Goal: Navigation & Orientation: Find specific page/section

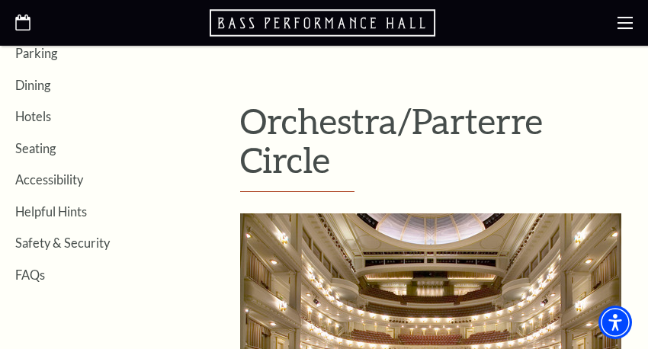
scroll to position [337, 0]
click at [33, 149] on link "Seating" at bounding box center [35, 148] width 40 height 14
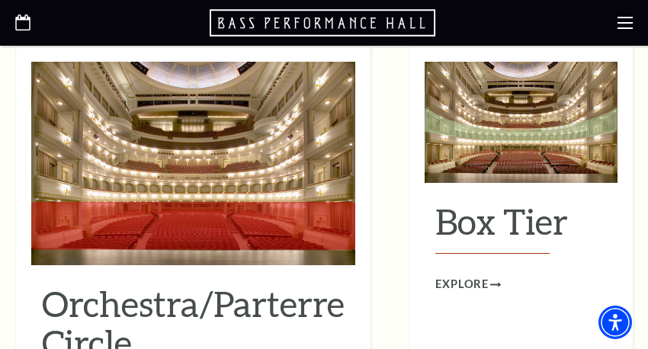
scroll to position [1406, 0]
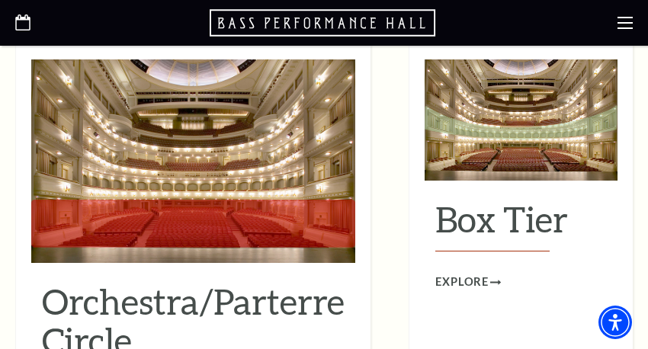
click at [222, 118] on img at bounding box center [193, 161] width 324 height 204
click at [169, 282] on h2 "Orchestra/Parterre Circle" at bounding box center [193, 327] width 303 height 91
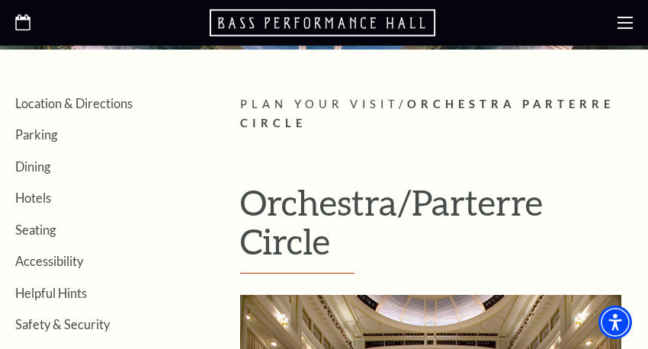
scroll to position [288, 0]
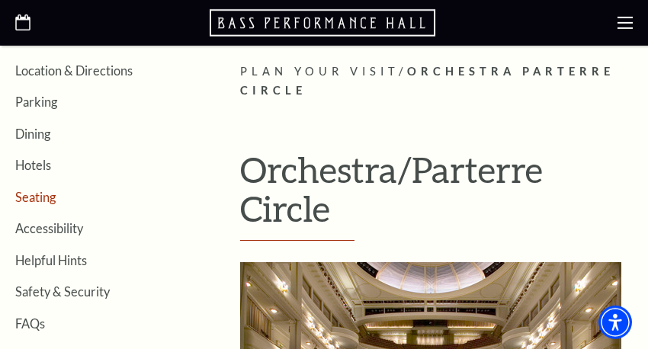
click at [48, 197] on link "Seating" at bounding box center [35, 197] width 40 height 14
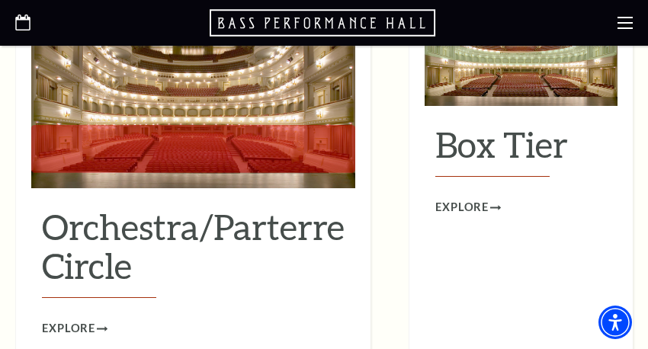
scroll to position [1483, 0]
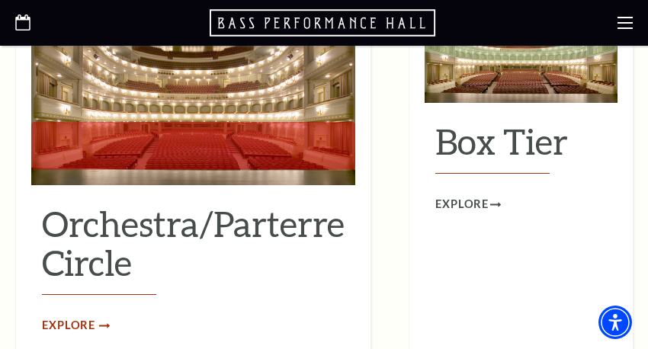
click at [78, 316] on span "Explore" at bounding box center [68, 325] width 53 height 19
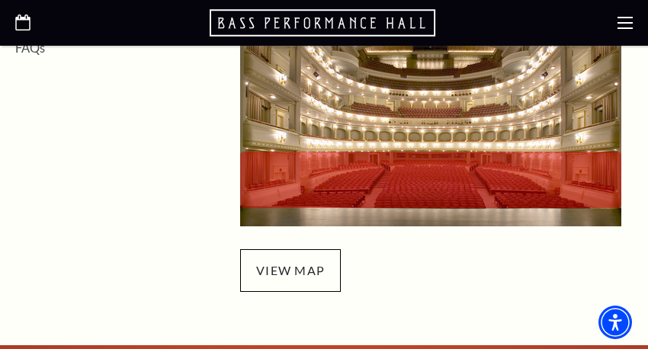
scroll to position [586, 0]
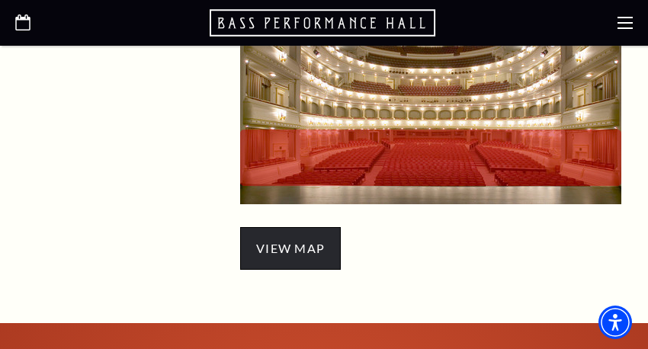
click at [296, 256] on span "view map" at bounding box center [290, 248] width 101 height 43
